Goal: Task Accomplishment & Management: Complete application form

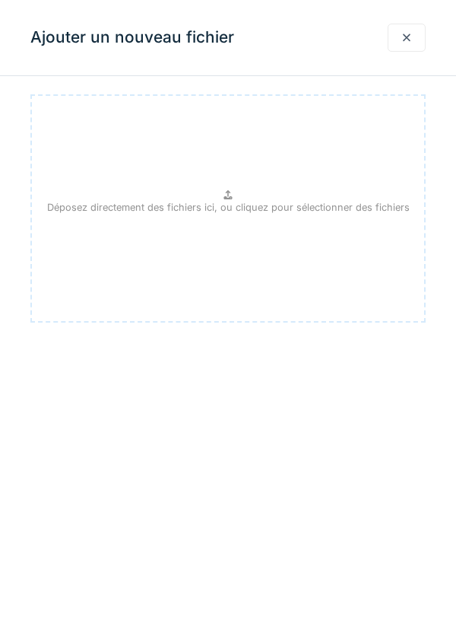
click at [226, 214] on p "Déposez directement des fichiers ici, ou cliquez pour sélectionner des fichiers" at bounding box center [228, 207] width 363 height 14
type input "**********"
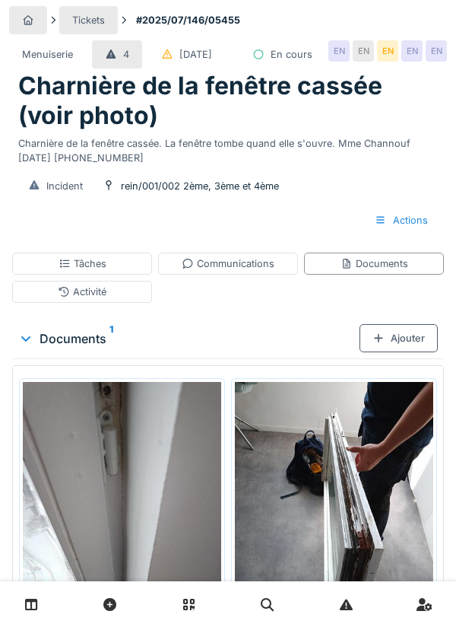
click at [380, 271] on div "Documents" at bounding box center [375, 263] width 68 height 14
click at [409, 352] on div "Ajouter" at bounding box center [399, 338] width 78 height 28
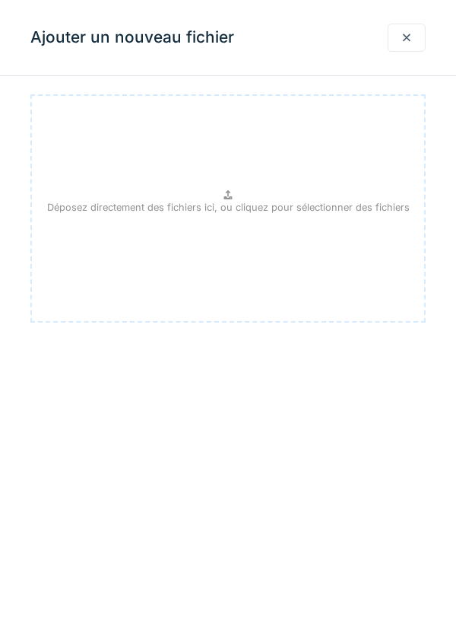
click at [231, 196] on icon at bounding box center [228, 195] width 12 height 10
type input "**********"
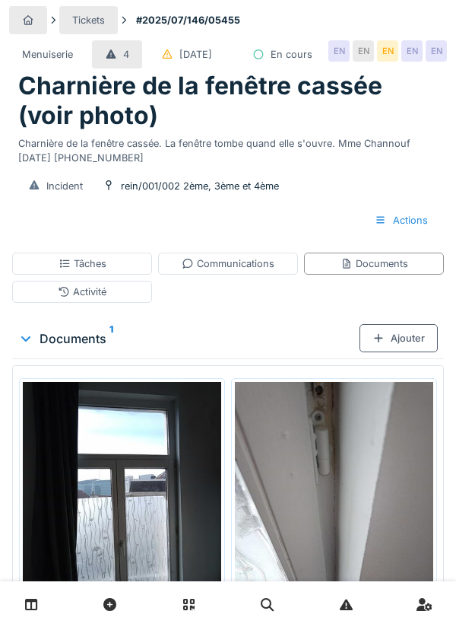
click at [377, 271] on div "Documents" at bounding box center [375, 263] width 68 height 14
click at [401, 352] on div "Ajouter" at bounding box center [399, 338] width 78 height 28
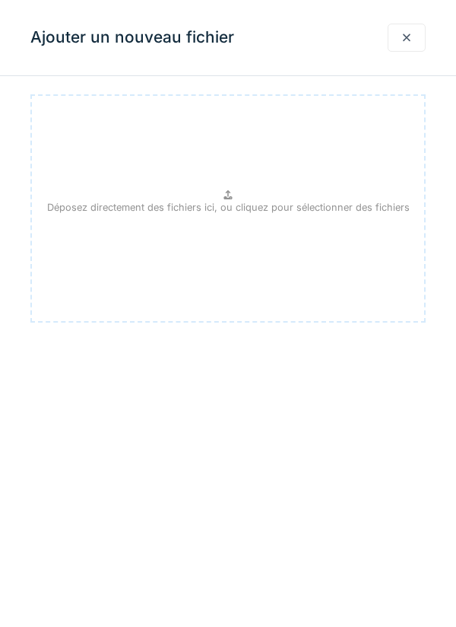
click at [221, 198] on div "Déposez directement des fichiers ici, ou cliquez pour sélectionner des fichiers" at bounding box center [227, 208] width 395 height 228
type input "**********"
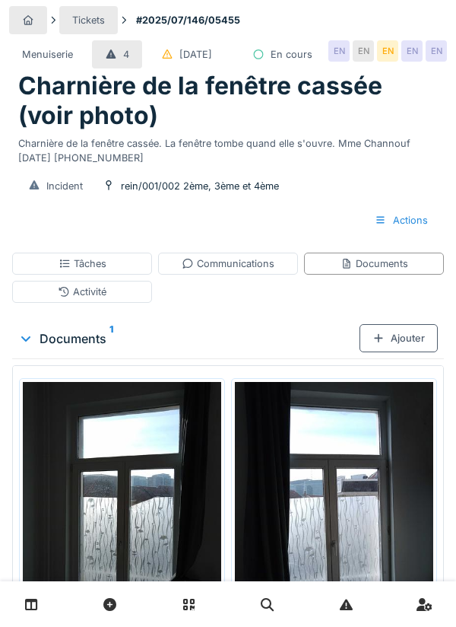
click at [105, 271] on div "Tâches" at bounding box center [83, 263] width 48 height 14
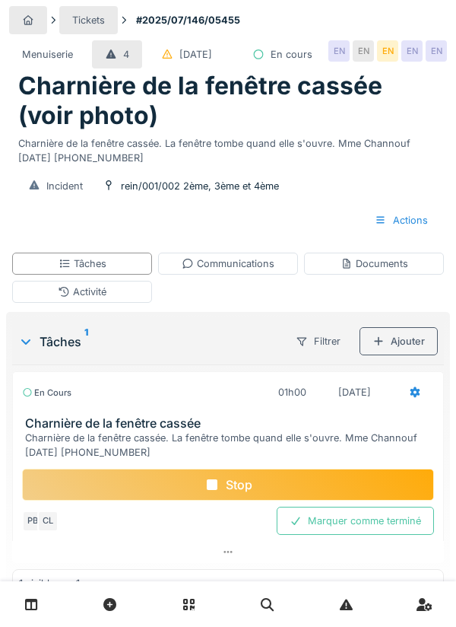
click at [237, 500] on div "Stop" at bounding box center [228, 484] width 412 height 32
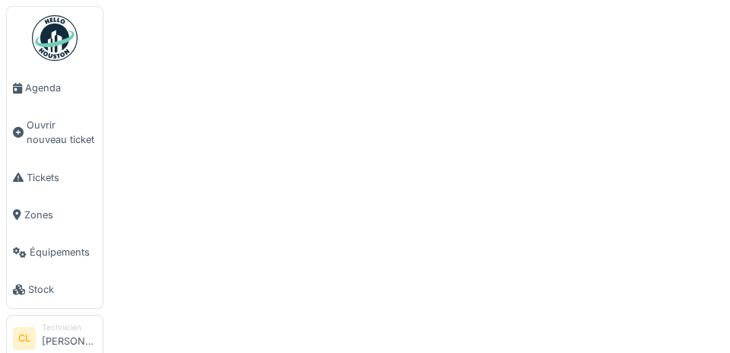
click at [50, 94] on span "Agenda" at bounding box center [60, 88] width 71 height 14
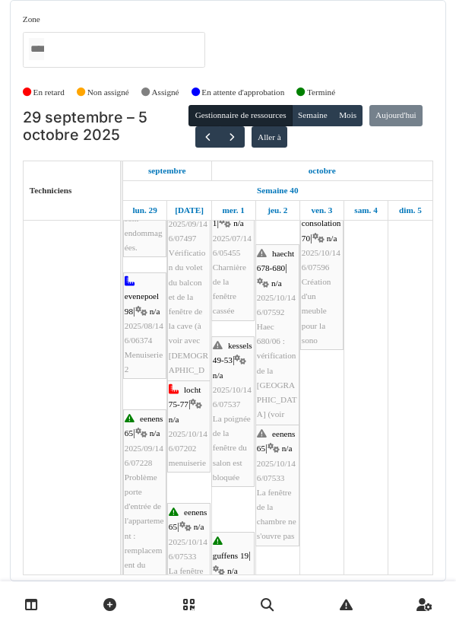
scroll to position [534, 0]
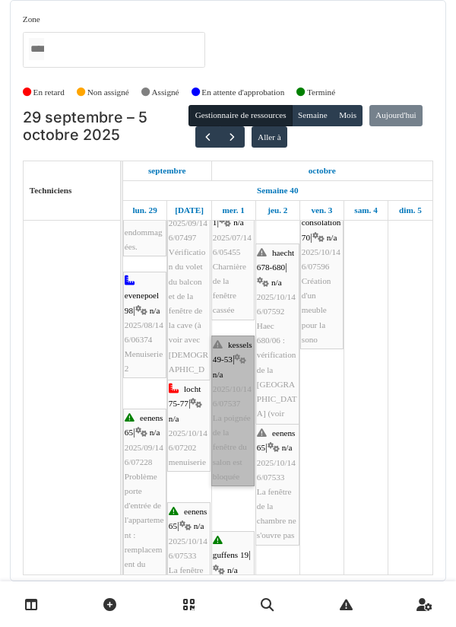
click at [233, 393] on link "kessels 49-53 | n/a 2025/10/146/07537 La poignée de la fenêtre du salon est blo…" at bounding box center [232, 410] width 43 height 151
click at [234, 415] on link "kessels 49-53 | n/a 2025/10/146/07537 La poignée de la fenêtre du salon est blo…" at bounding box center [232, 410] width 43 height 151
